Goal: Task Accomplishment & Management: Use online tool/utility

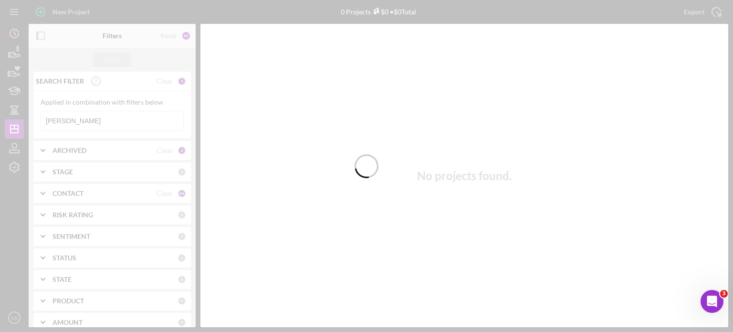
click at [88, 119] on div at bounding box center [366, 166] width 733 height 332
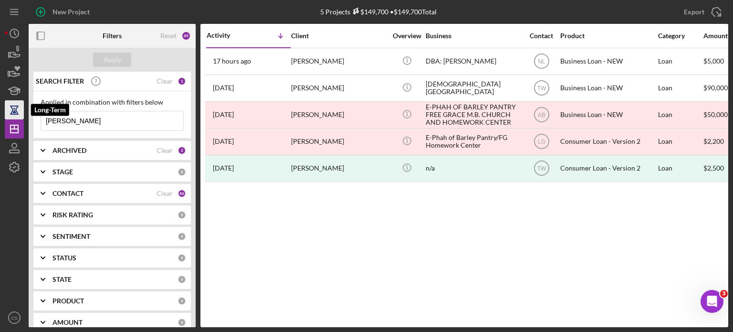
drag, startPoint x: 88, startPoint y: 119, endPoint x: 9, endPoint y: 112, distance: 79.5
click at [10, 113] on div "New Project 5 Projects $149,700 • $149,700 Total [PERSON_NAME] Export Icon/Expo…" at bounding box center [366, 163] width 723 height 327
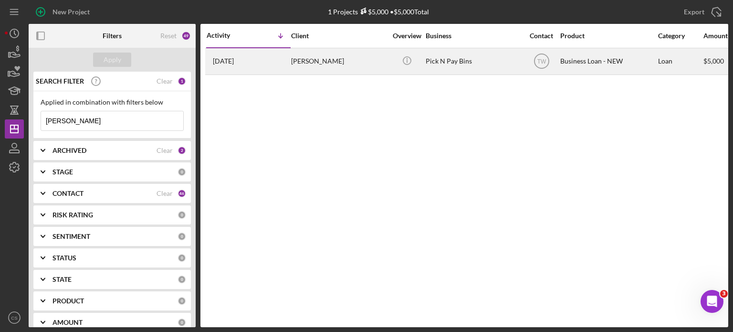
type input "[PERSON_NAME]"
click at [295, 60] on div "[PERSON_NAME]" at bounding box center [338, 61] width 95 height 25
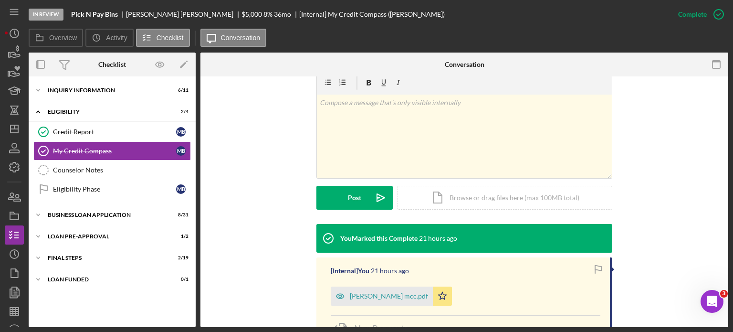
scroll to position [239, 0]
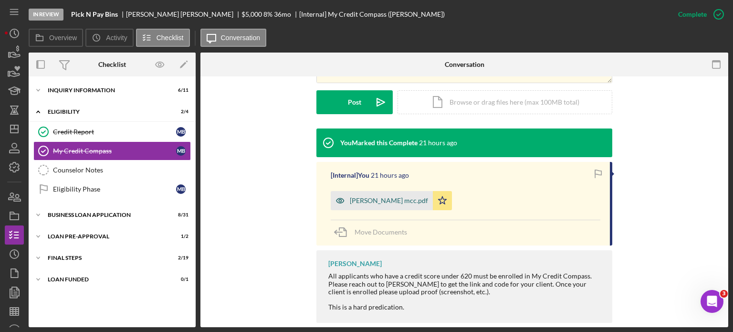
click at [386, 204] on div "[PERSON_NAME] mcc.pdf" at bounding box center [389, 201] width 78 height 8
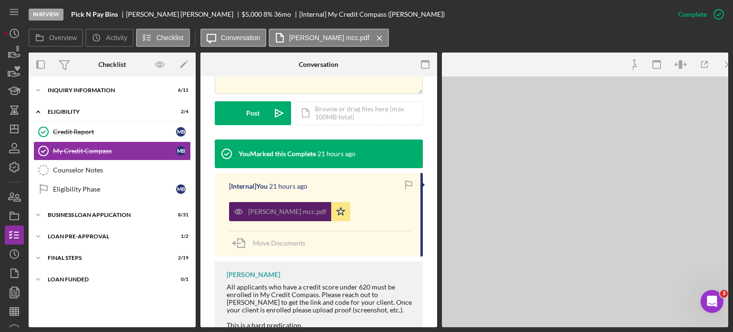
scroll to position [249, 0]
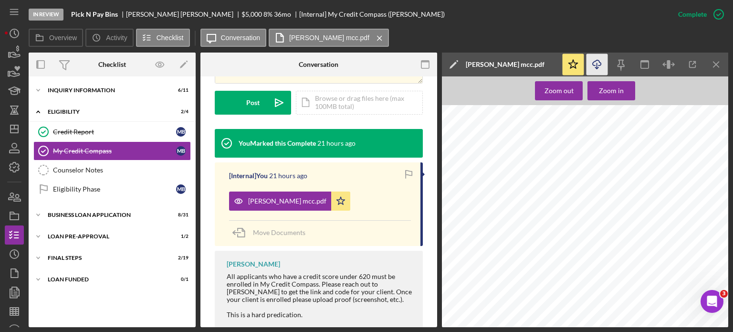
click at [597, 69] on g "button" at bounding box center [597, 64] width 8 height 9
